Goal: Find specific fact: Find specific fact

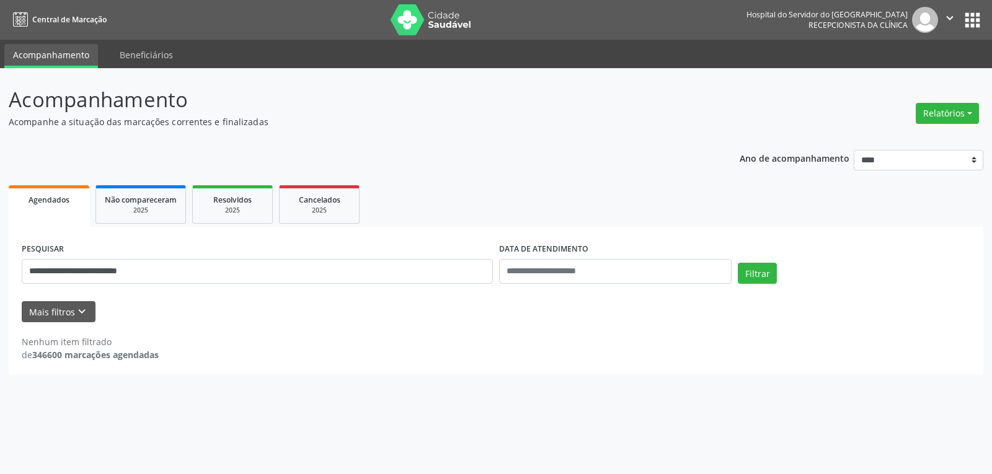
click at [738, 263] on button "Filtrar" at bounding box center [757, 273] width 39 height 21
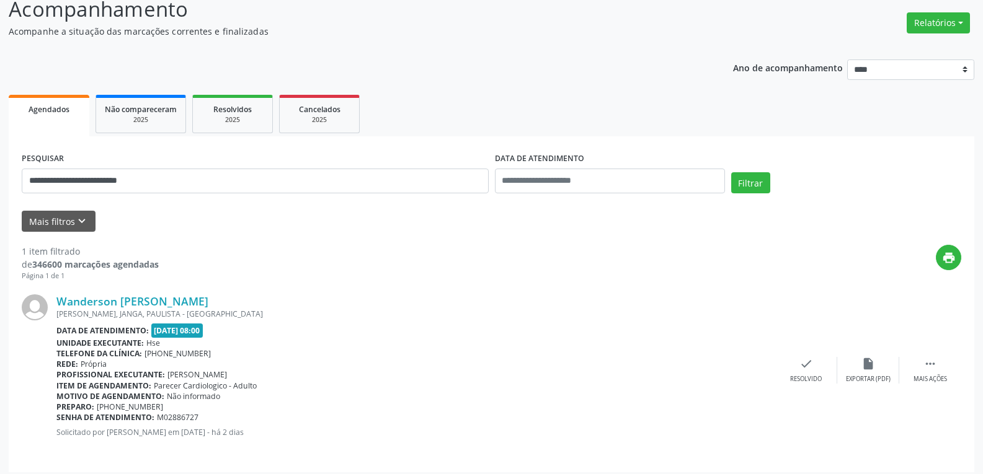
scroll to position [97, 0]
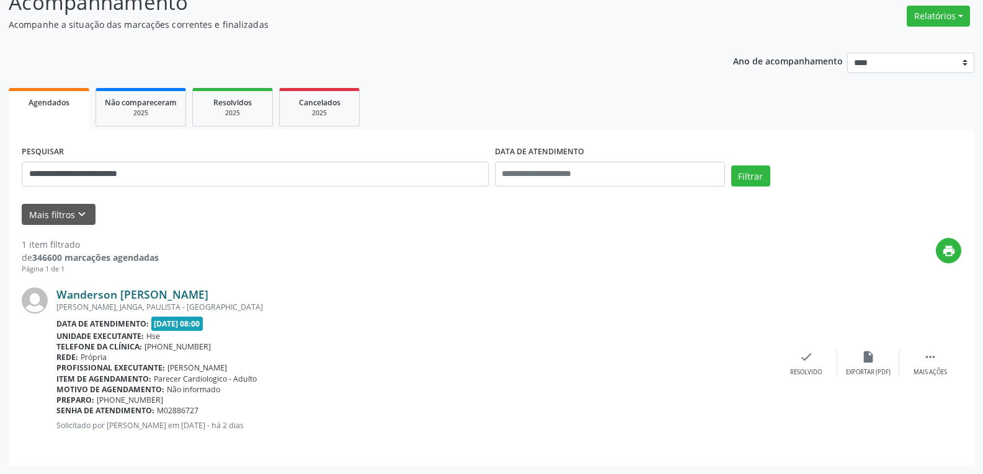
click at [158, 298] on link "Wanderson [PERSON_NAME]" at bounding box center [132, 295] width 152 height 14
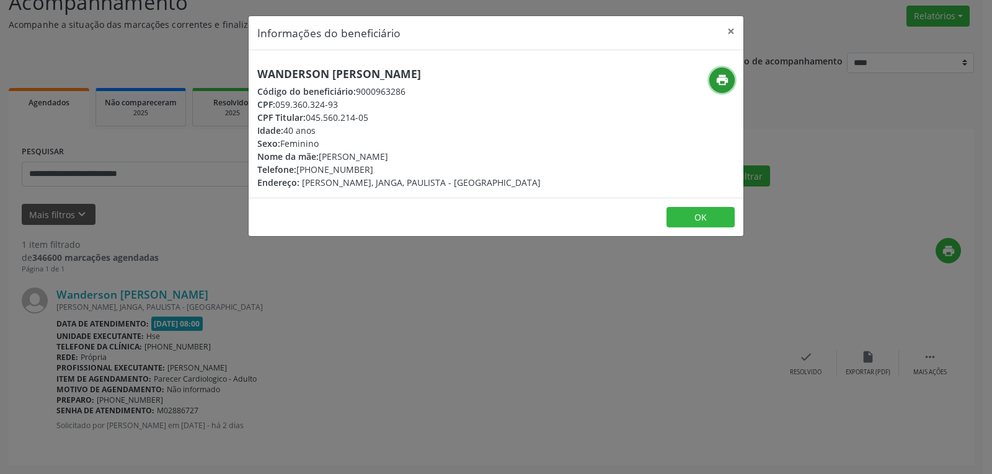
click at [720, 78] on icon "print" at bounding box center [723, 80] width 14 height 14
click at [730, 30] on button "×" at bounding box center [731, 31] width 25 height 30
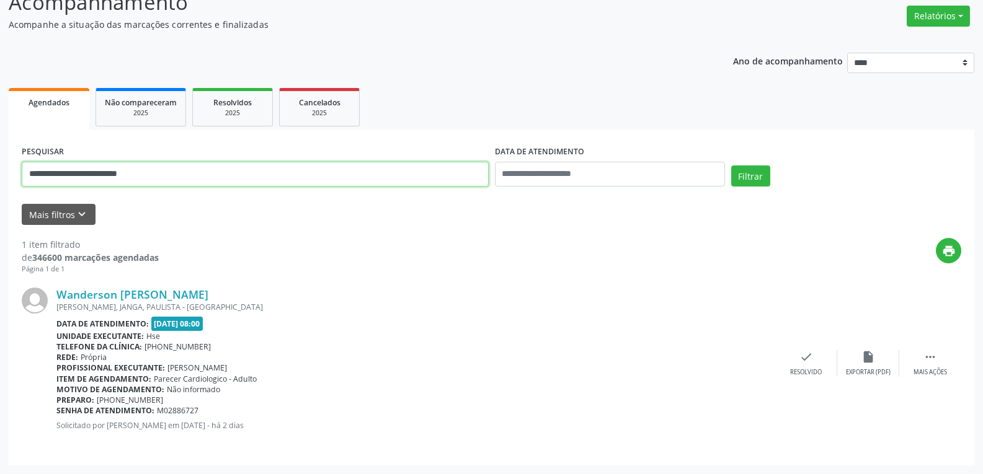
drag, startPoint x: 180, startPoint y: 171, endPoint x: 0, endPoint y: 141, distance: 183.0
click at [0, 141] on div "**********" at bounding box center [491, 223] width 983 height 504
click at [731, 166] on button "Filtrar" at bounding box center [750, 176] width 39 height 21
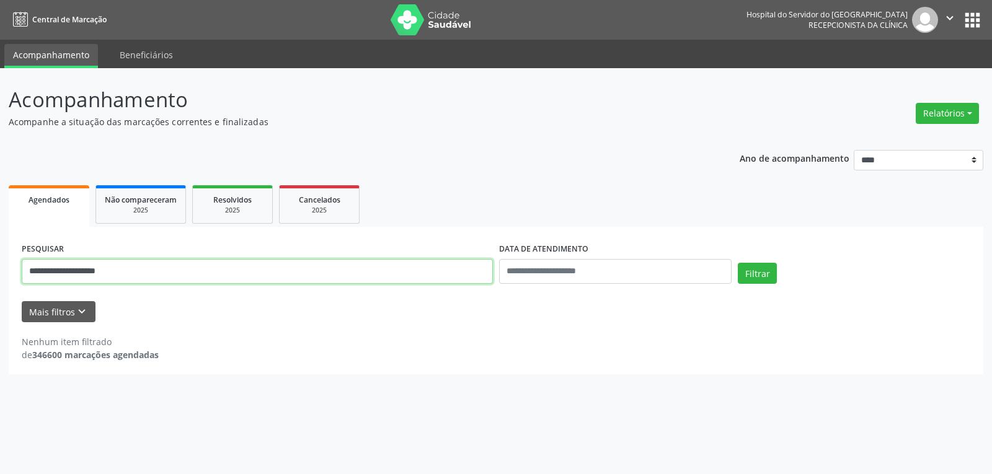
drag, startPoint x: 138, startPoint y: 274, endPoint x: 0, endPoint y: 247, distance: 140.2
click at [0, 247] on div "**********" at bounding box center [496, 271] width 992 height 406
click at [738, 263] on button "Filtrar" at bounding box center [757, 273] width 39 height 21
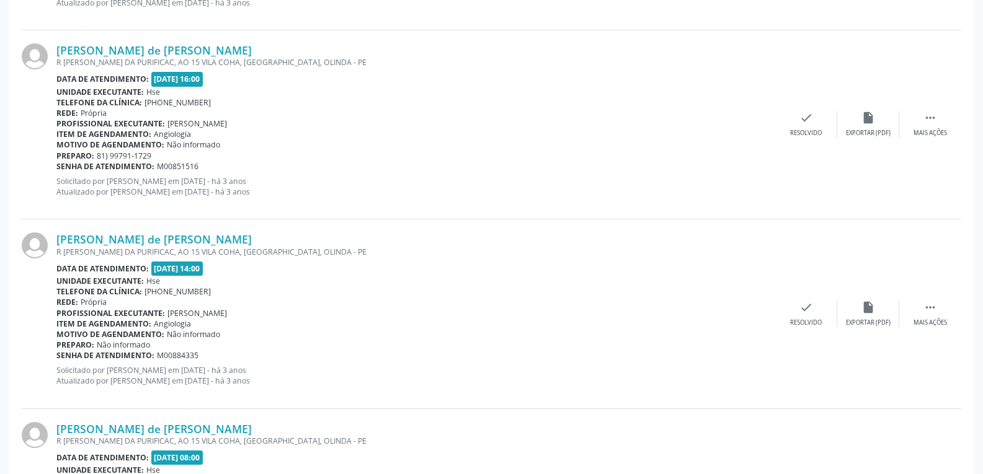
scroll to position [2370, 0]
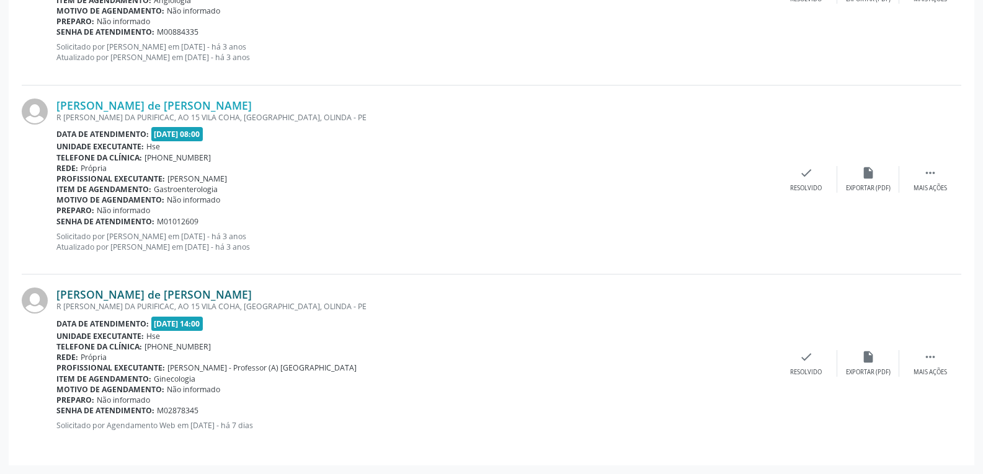
click at [125, 288] on link "[PERSON_NAME] de [PERSON_NAME]" at bounding box center [153, 295] width 195 height 14
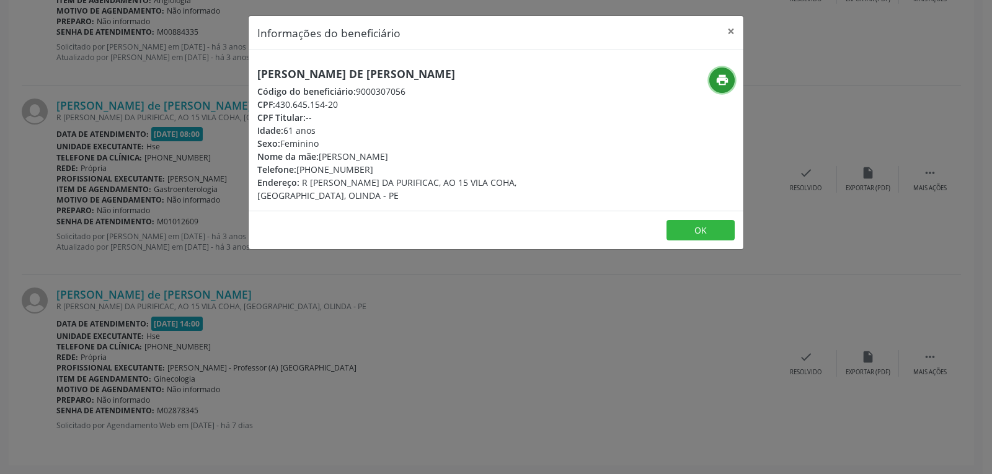
click at [724, 86] on icon "print" at bounding box center [723, 80] width 14 height 14
drag, startPoint x: 278, startPoint y: 104, endPoint x: 349, endPoint y: 109, distance: 71.4
click at [349, 109] on div "CPF: 430.645.154-20" at bounding box center [413, 104] width 313 height 13
copy div "430.645.154-20"
drag, startPoint x: 314, startPoint y: 167, endPoint x: 399, endPoint y: 166, distance: 84.3
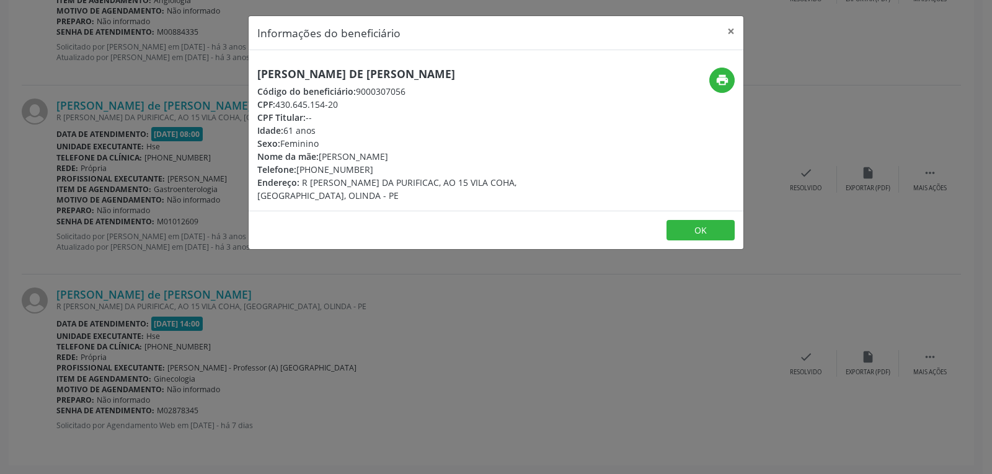
click at [399, 166] on div "Telefone: [PHONE_NUMBER]" at bounding box center [413, 169] width 313 height 13
copy div "99994-2264"
click at [728, 30] on button "×" at bounding box center [731, 31] width 25 height 30
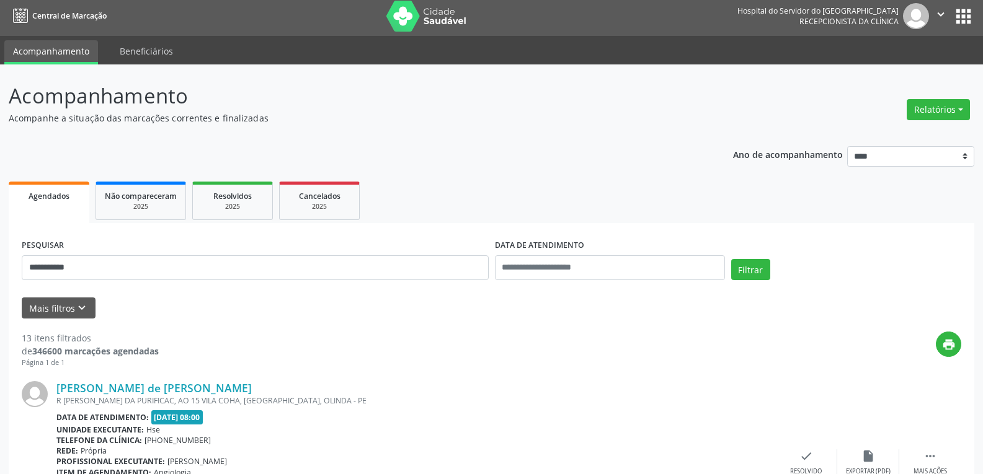
scroll to position [0, 0]
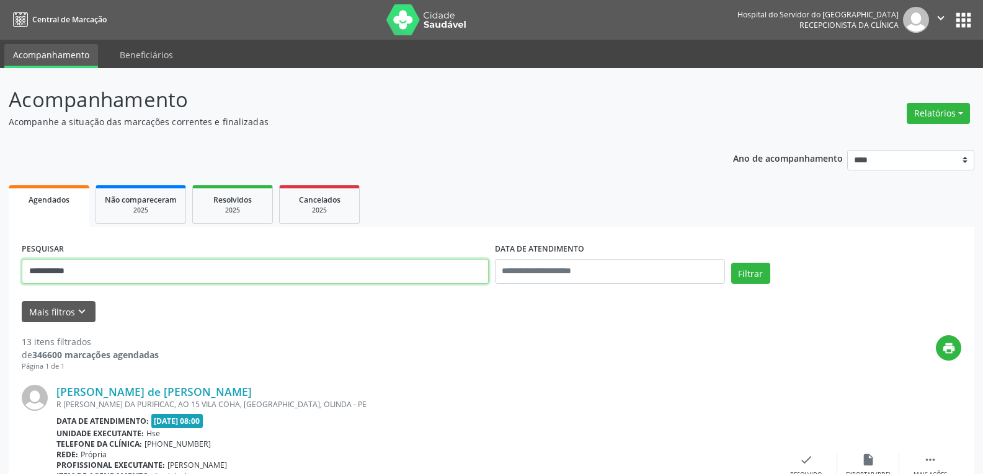
drag, startPoint x: 115, startPoint y: 271, endPoint x: 0, endPoint y: 265, distance: 115.5
click at [731, 263] on button "Filtrar" at bounding box center [750, 273] width 39 height 21
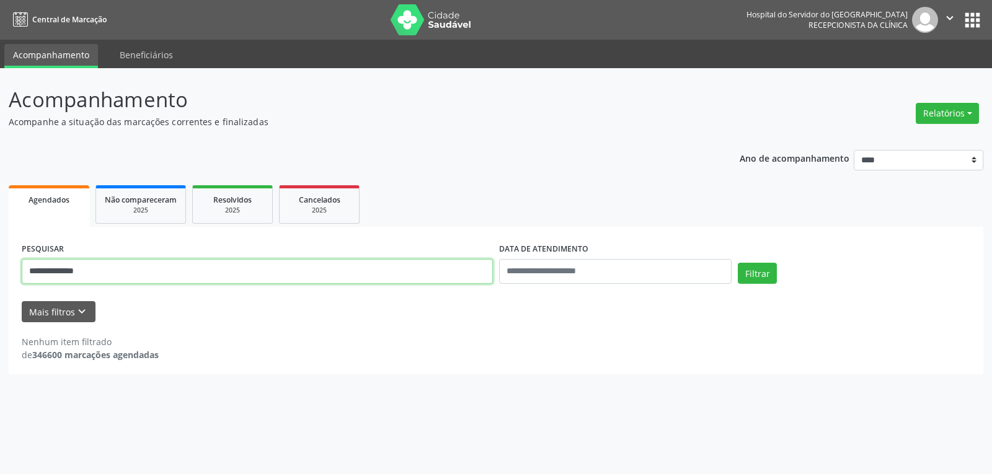
click at [117, 268] on input "**********" at bounding box center [257, 271] width 471 height 25
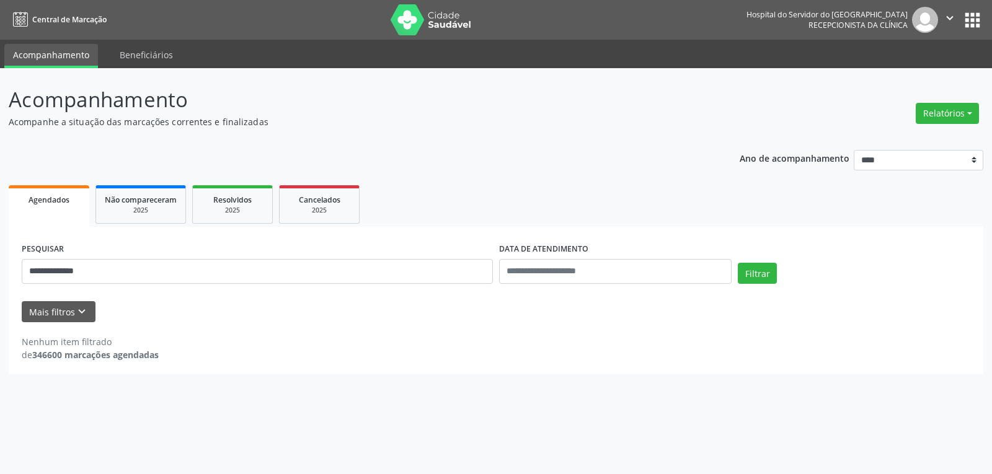
click at [737, 277] on div "Filtrar" at bounding box center [854, 278] width 239 height 30
click at [755, 270] on button "Filtrar" at bounding box center [757, 273] width 39 height 21
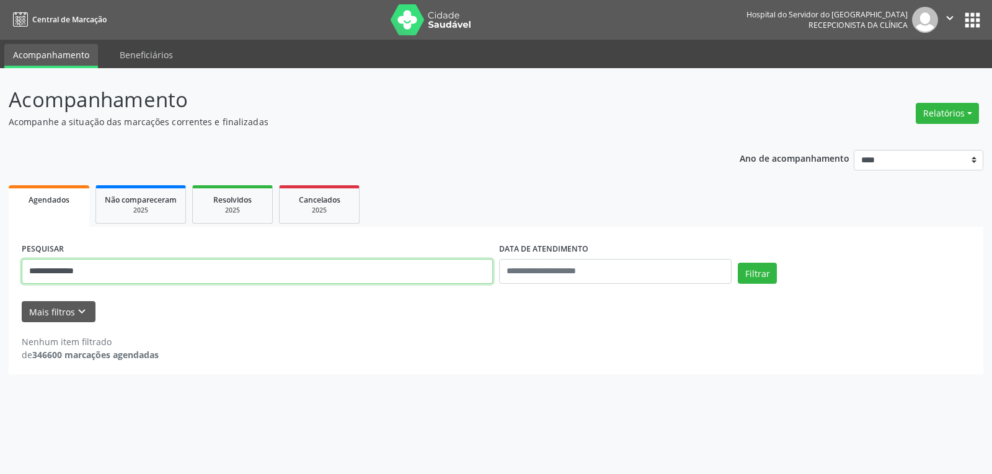
drag, startPoint x: 138, startPoint y: 272, endPoint x: 0, endPoint y: 256, distance: 139.2
click at [0, 256] on div "**********" at bounding box center [496, 271] width 992 height 406
click at [738, 263] on button "Filtrar" at bounding box center [757, 273] width 39 height 21
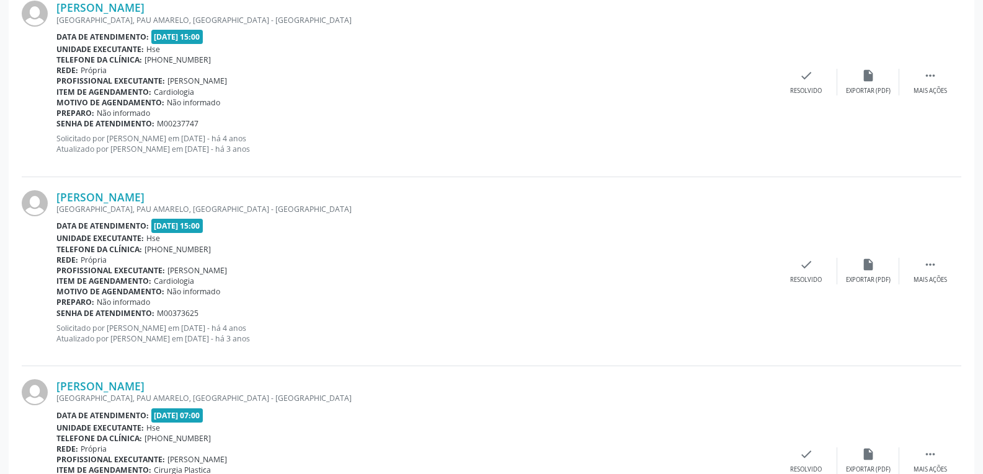
scroll to position [487, 0]
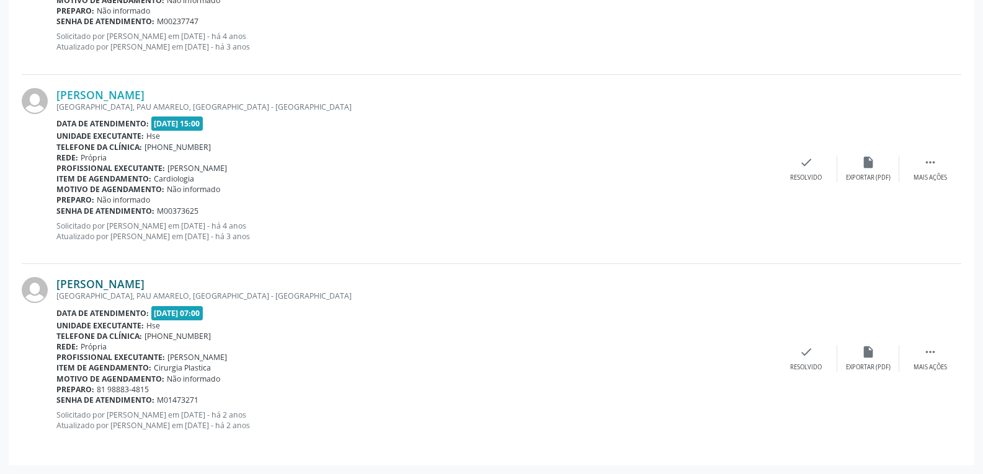
click at [118, 288] on link "[PERSON_NAME]" at bounding box center [100, 284] width 88 height 14
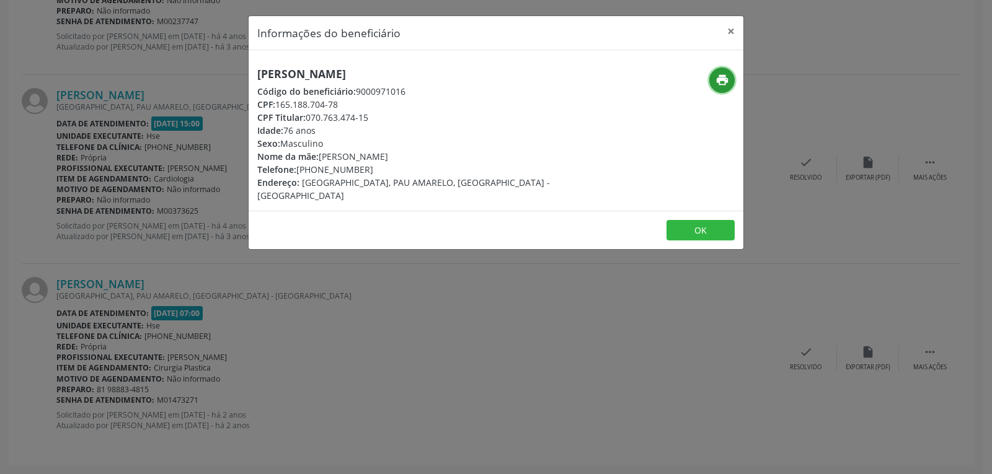
click at [719, 76] on icon "print" at bounding box center [723, 80] width 14 height 14
click at [729, 33] on button "×" at bounding box center [731, 31] width 25 height 30
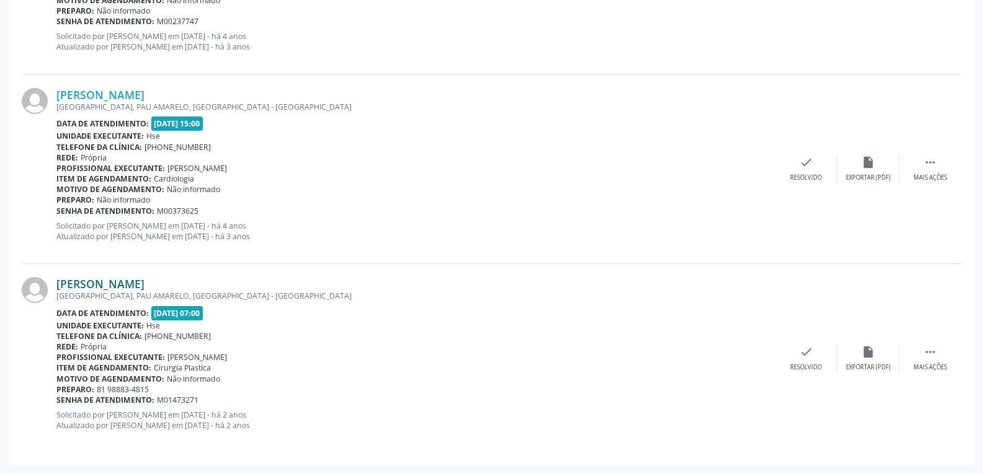
click at [129, 286] on link "[PERSON_NAME]" at bounding box center [100, 284] width 88 height 14
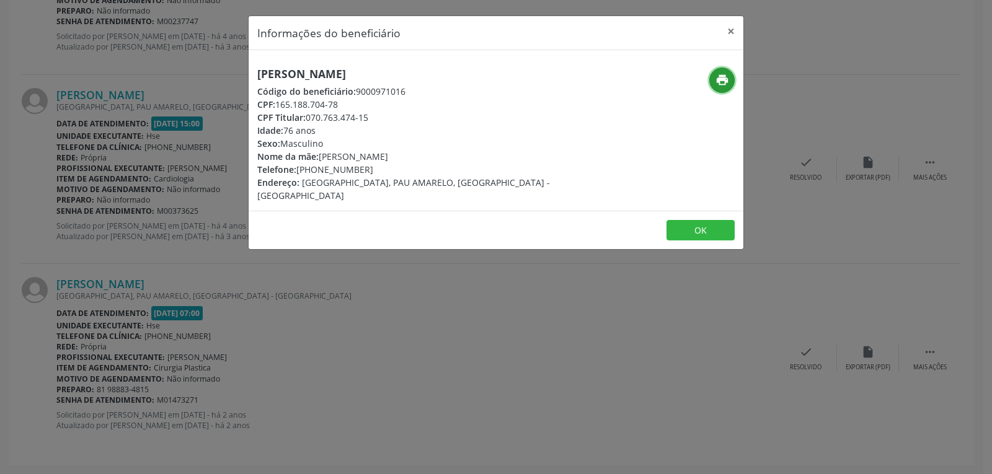
click at [722, 81] on icon "print" at bounding box center [723, 80] width 14 height 14
drag, startPoint x: 308, startPoint y: 117, endPoint x: 428, endPoint y: 116, distance: 120.3
click at [428, 116] on div "CPF Titular: 070.763.474-15" at bounding box center [413, 117] width 313 height 13
copy div "070.763.474-15"
drag, startPoint x: 315, startPoint y: 169, endPoint x: 395, endPoint y: 168, distance: 80.0
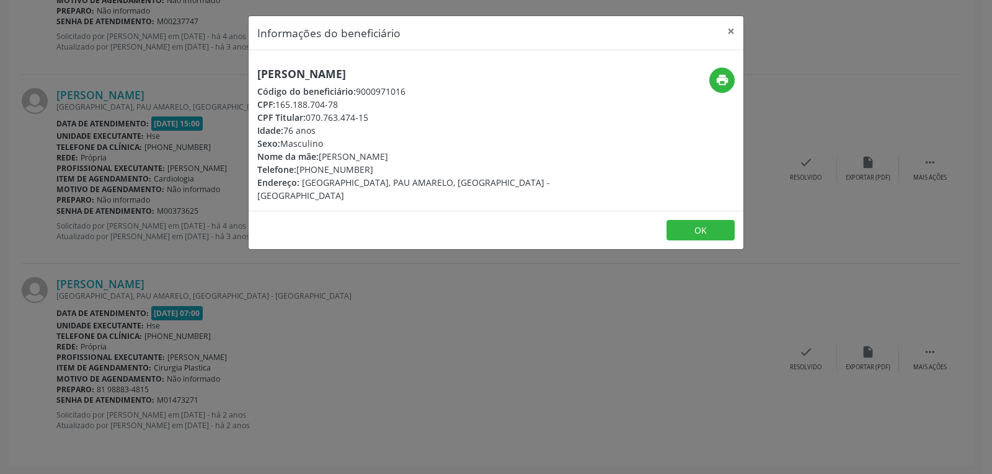
click at [395, 168] on div "Telefone: [PHONE_NUMBER]" at bounding box center [413, 169] width 313 height 13
copy div "98883-4815"
click at [731, 33] on button "×" at bounding box center [731, 31] width 25 height 30
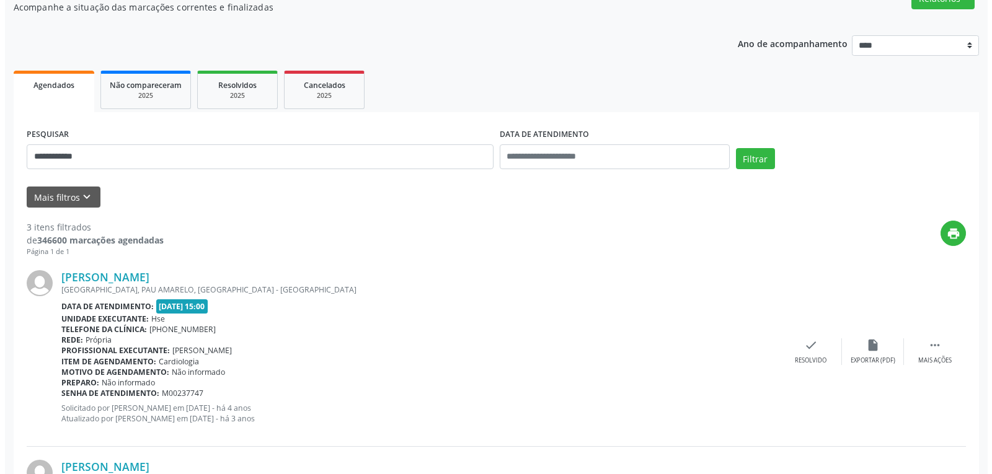
scroll to position [0, 0]
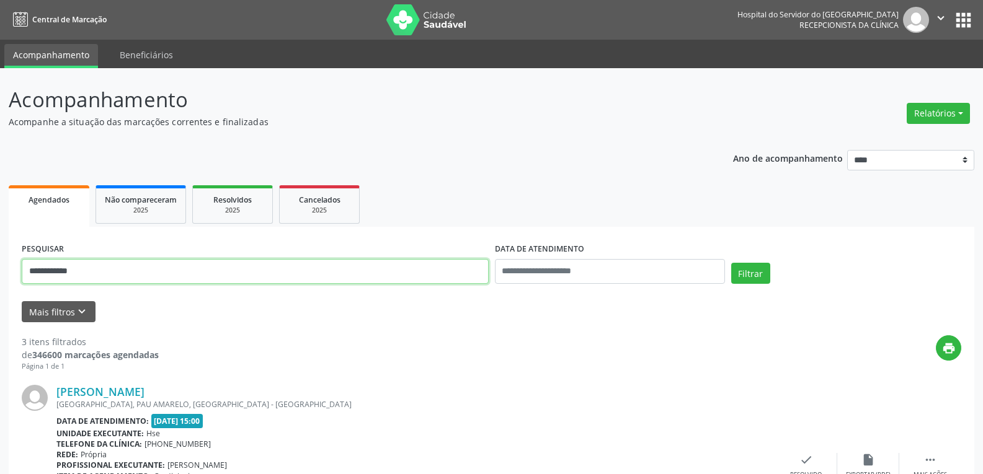
drag, startPoint x: 87, startPoint y: 274, endPoint x: 0, endPoint y: 267, distance: 87.1
click at [731, 263] on button "Filtrar" at bounding box center [750, 273] width 39 height 21
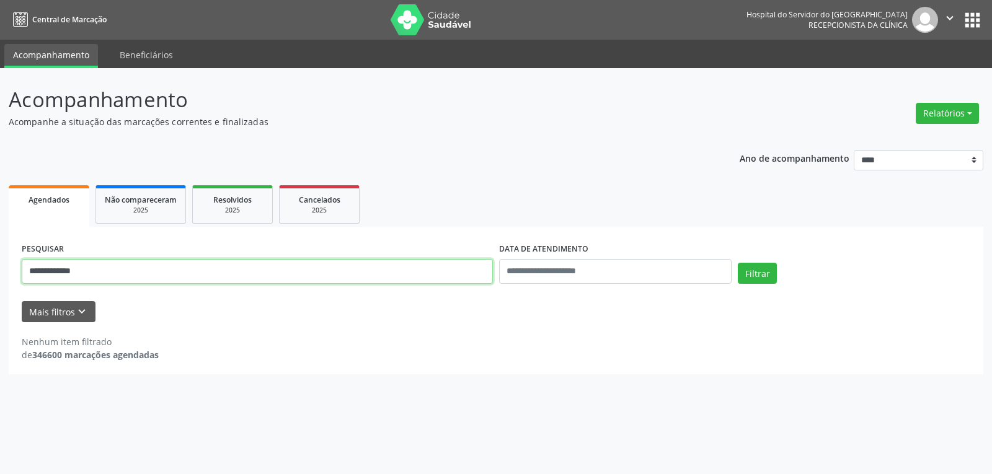
drag, startPoint x: 109, startPoint y: 279, endPoint x: 9, endPoint y: 264, distance: 101.0
click at [9, 264] on div "**********" at bounding box center [496, 301] width 975 height 148
click at [738, 263] on button "Filtrar" at bounding box center [757, 273] width 39 height 21
drag, startPoint x: 105, startPoint y: 283, endPoint x: 0, endPoint y: 253, distance: 108.9
click at [0, 253] on div "**********" at bounding box center [496, 271] width 992 height 406
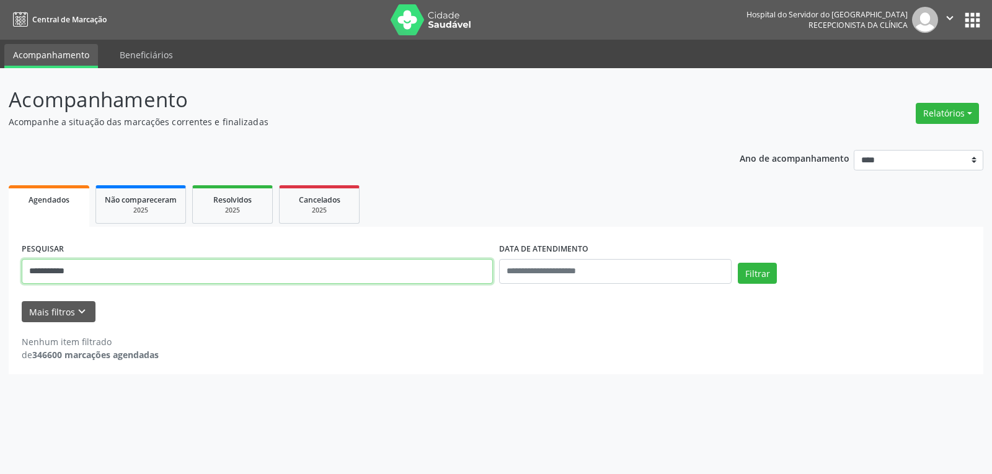
click at [738, 263] on button "Filtrar" at bounding box center [757, 273] width 39 height 21
drag, startPoint x: 95, startPoint y: 271, endPoint x: 0, endPoint y: 273, distance: 94.9
click at [0, 273] on div "**********" at bounding box center [496, 271] width 992 height 406
paste input "**********"
type input "**********"
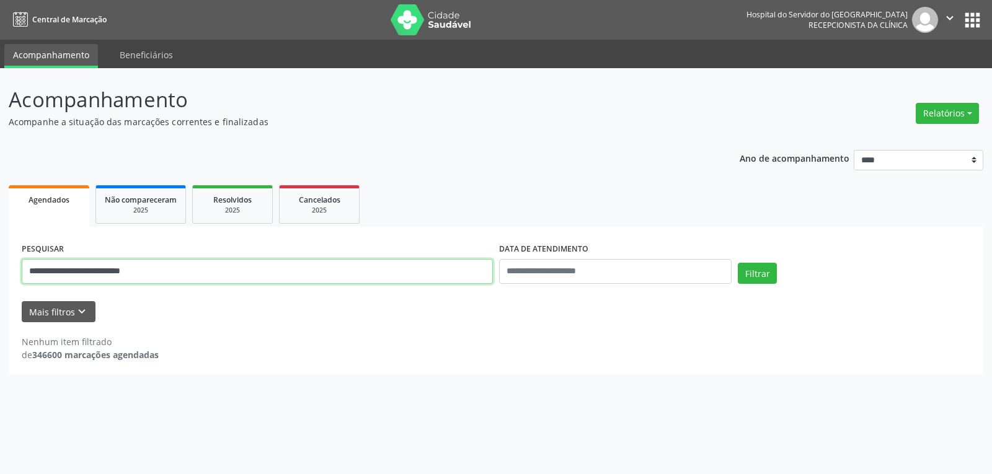
click at [738, 263] on button "Filtrar" at bounding box center [757, 273] width 39 height 21
